Goal: Find specific page/section: Find specific page/section

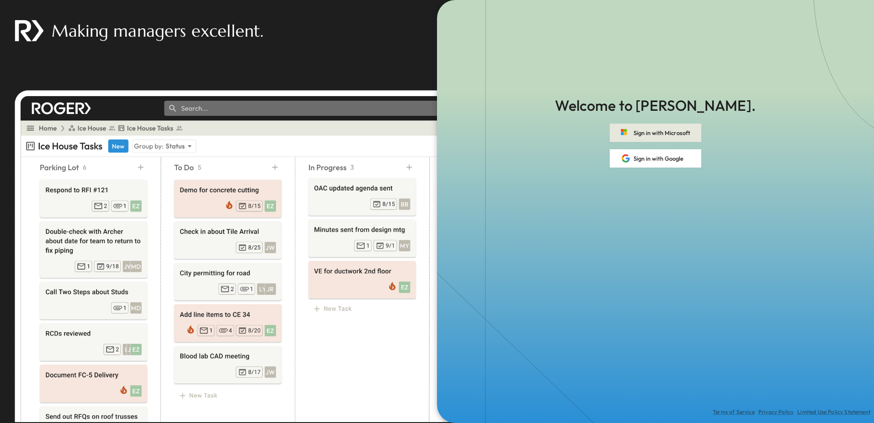
click at [647, 131] on button "Sign in with Microsoft" at bounding box center [655, 132] width 91 height 18
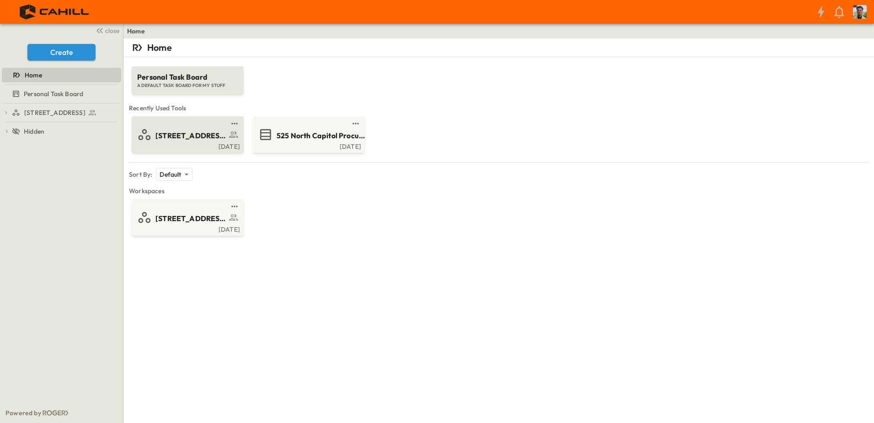
click at [190, 131] on span "[STREET_ADDRESS]" at bounding box center [190, 135] width 71 height 11
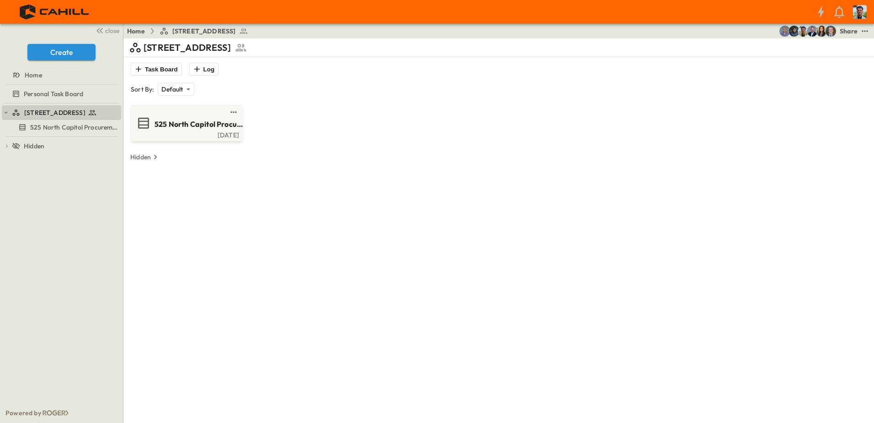
click at [190, 131] on div "[DATE]" at bounding box center [186, 133] width 107 height 7
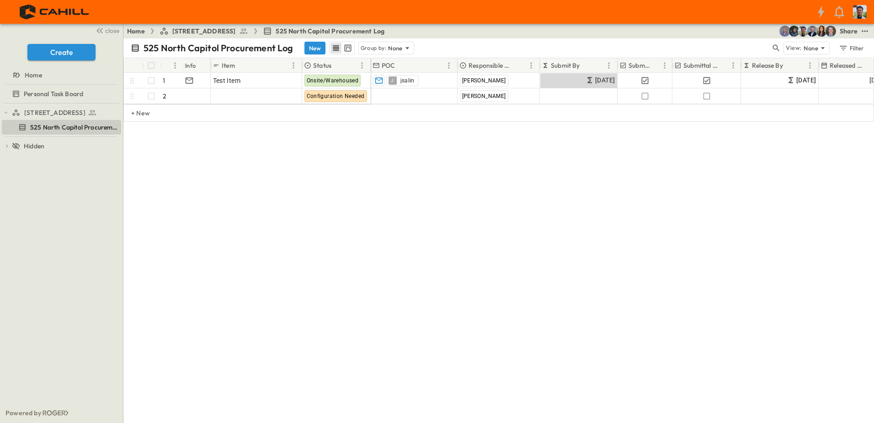
click at [396, 152] on div "# Info Item Status POC Responsible Contractor Submit By Submitted? Submittal Ap…" at bounding box center [498, 126] width 751 height 137
click at [68, 109] on span "[STREET_ADDRESS]" at bounding box center [54, 112] width 61 height 9
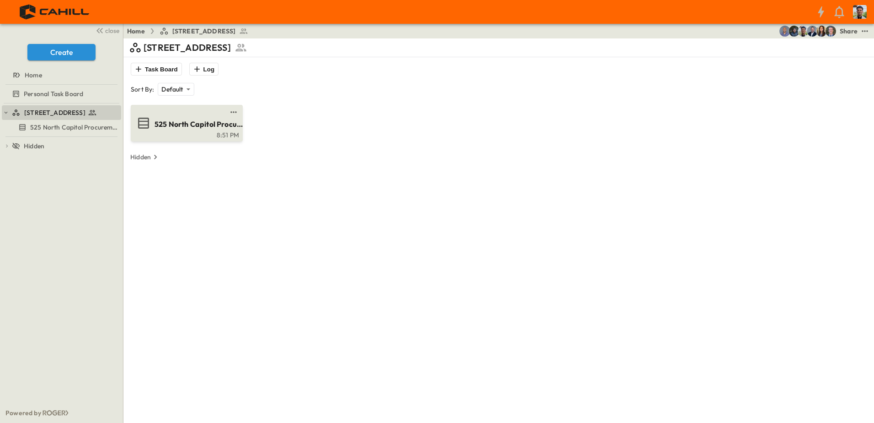
click at [200, 114] on link at bounding box center [184, 111] width 88 height 7
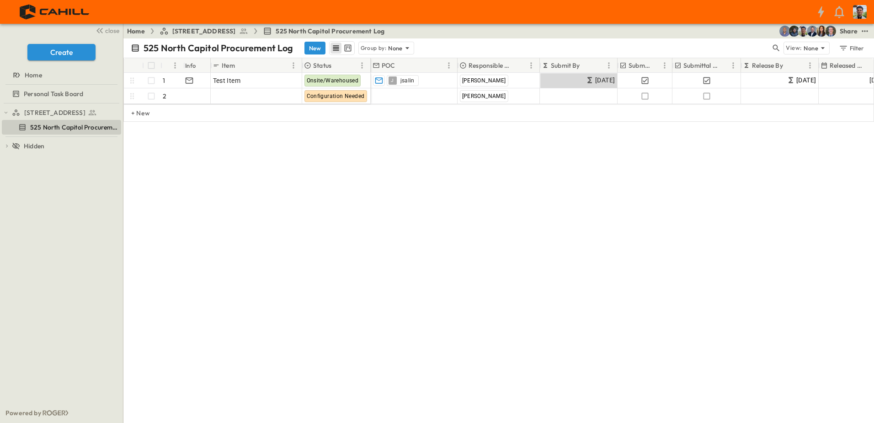
click at [450, 180] on div "# Info Item Status POC Responsible Contractor Submit By Submitted? Submittal Ap…" at bounding box center [498, 126] width 751 height 137
click at [243, 176] on div "# Info Item Status POC Responsible Contractor Submit By Submitted? Submittal Ap…" at bounding box center [498, 126] width 751 height 137
click at [266, 198] on div "525 North Capitol Procurement Log New Group by: None View: None Filter # Info I…" at bounding box center [498, 230] width 751 height 384
